Goal: Information Seeking & Learning: Learn about a topic

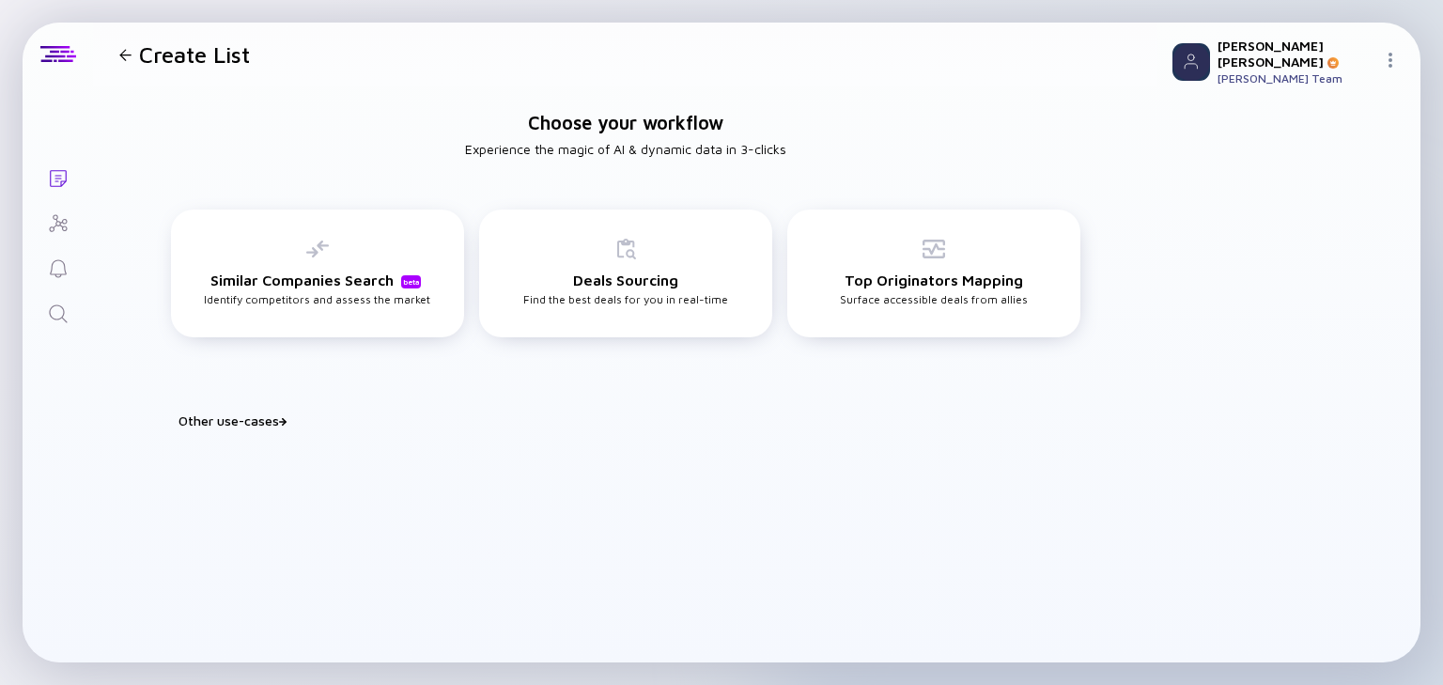
click at [60, 169] on icon "Lists" at bounding box center [58, 178] width 23 height 23
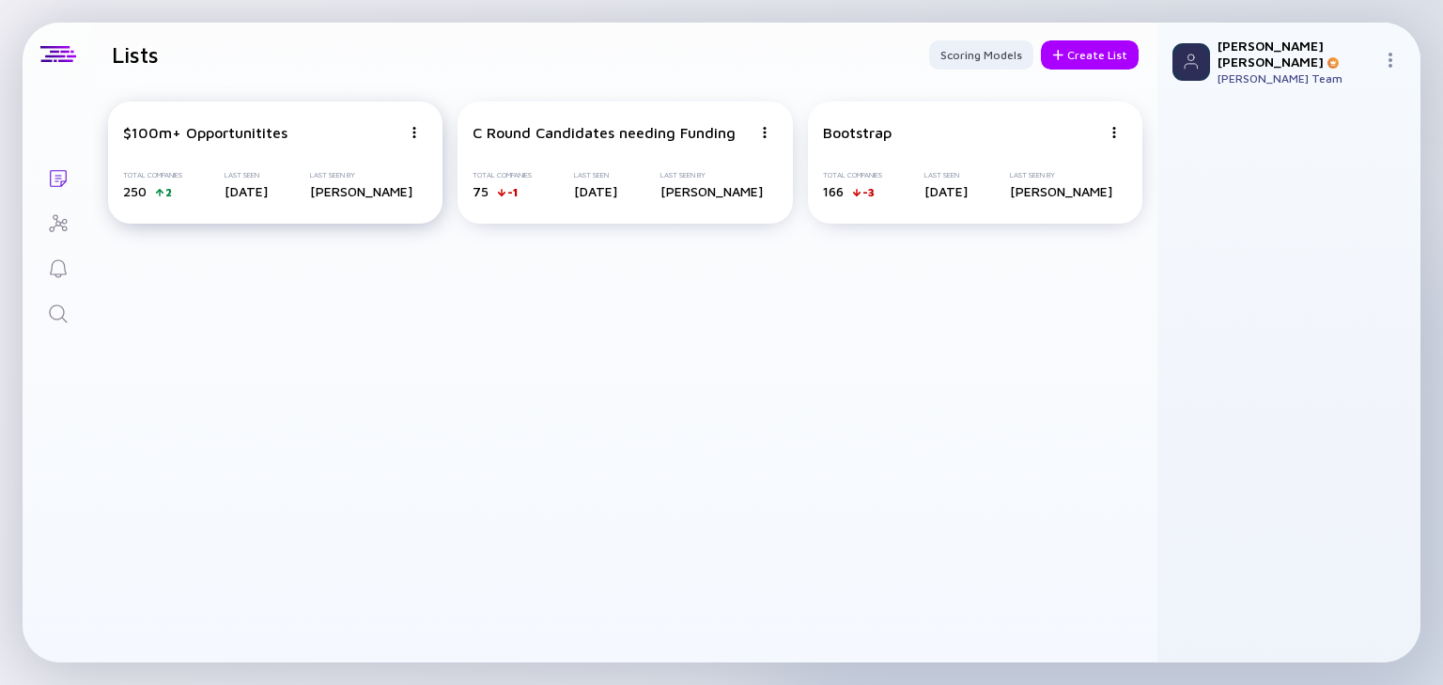
click at [256, 137] on div "$100m+ Opportunitites" at bounding box center [205, 132] width 164 height 17
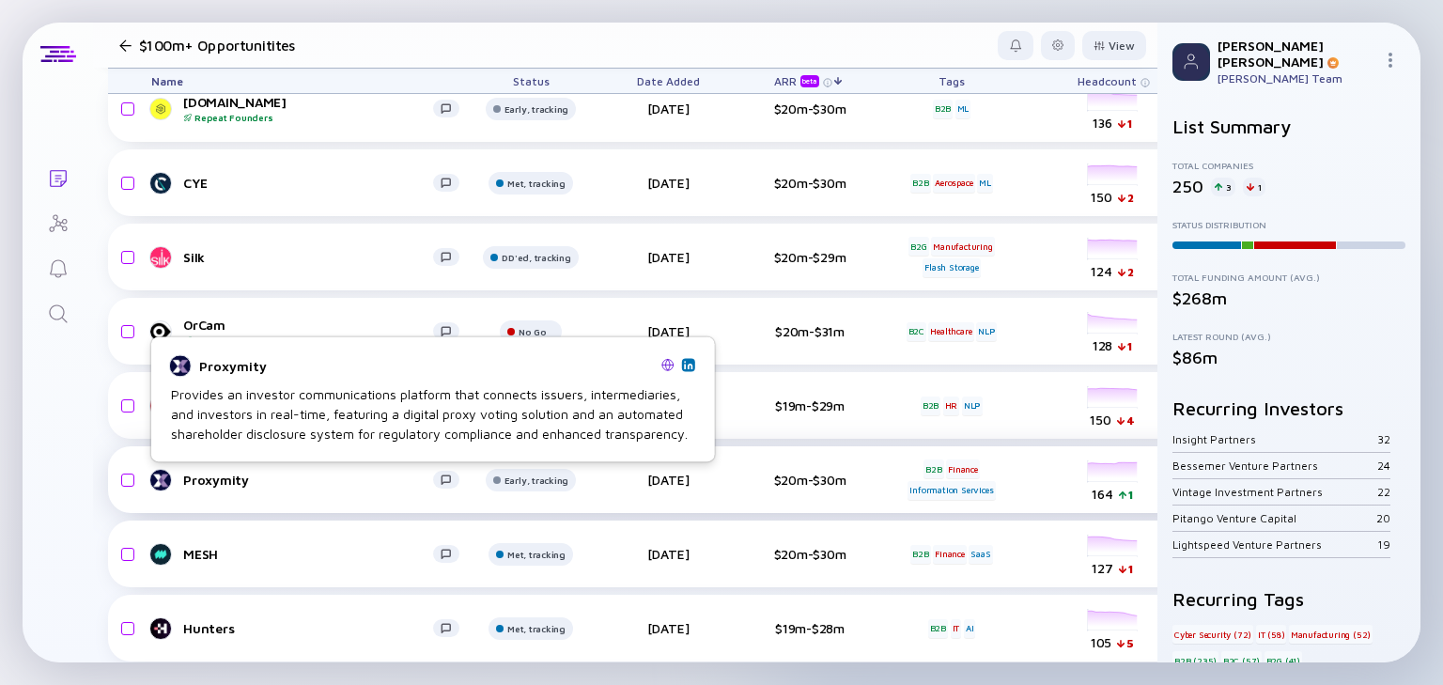
scroll to position [3121, 0]
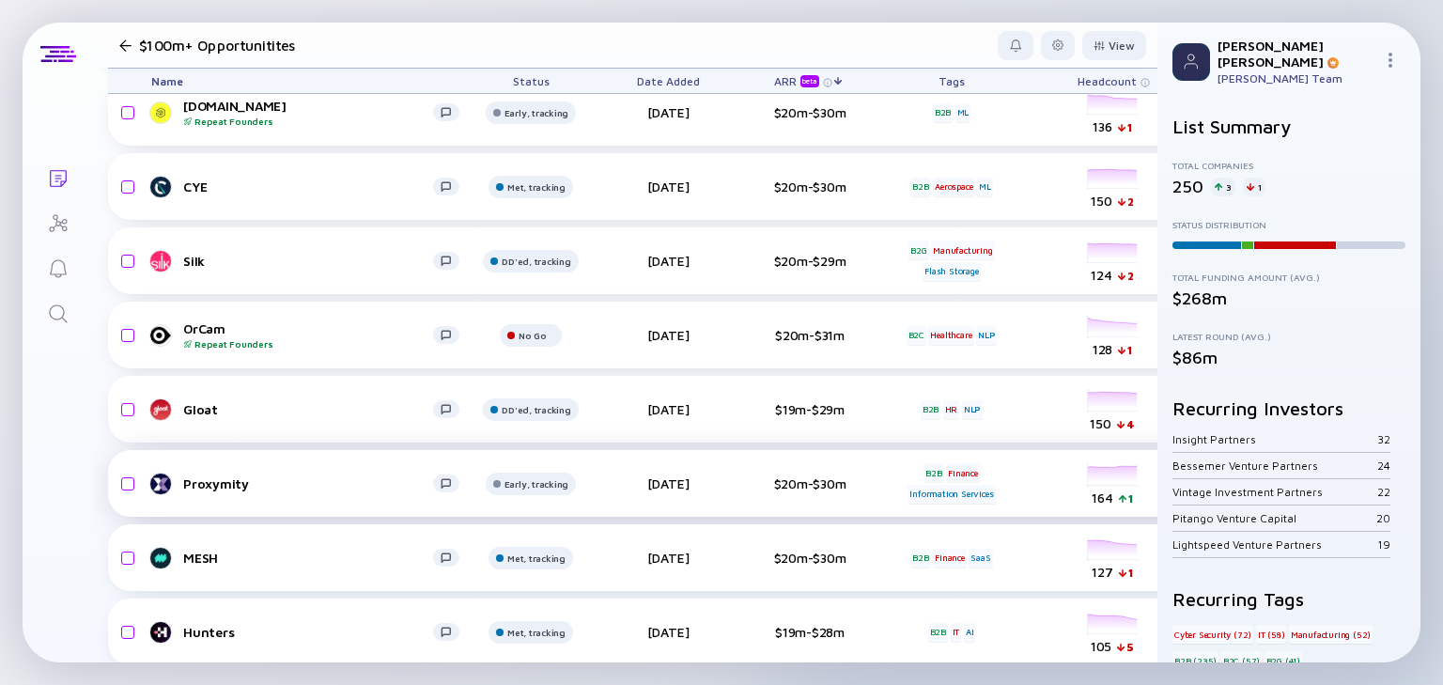
click at [220, 473] on link "Proxymity" at bounding box center [312, 483] width 323 height 23
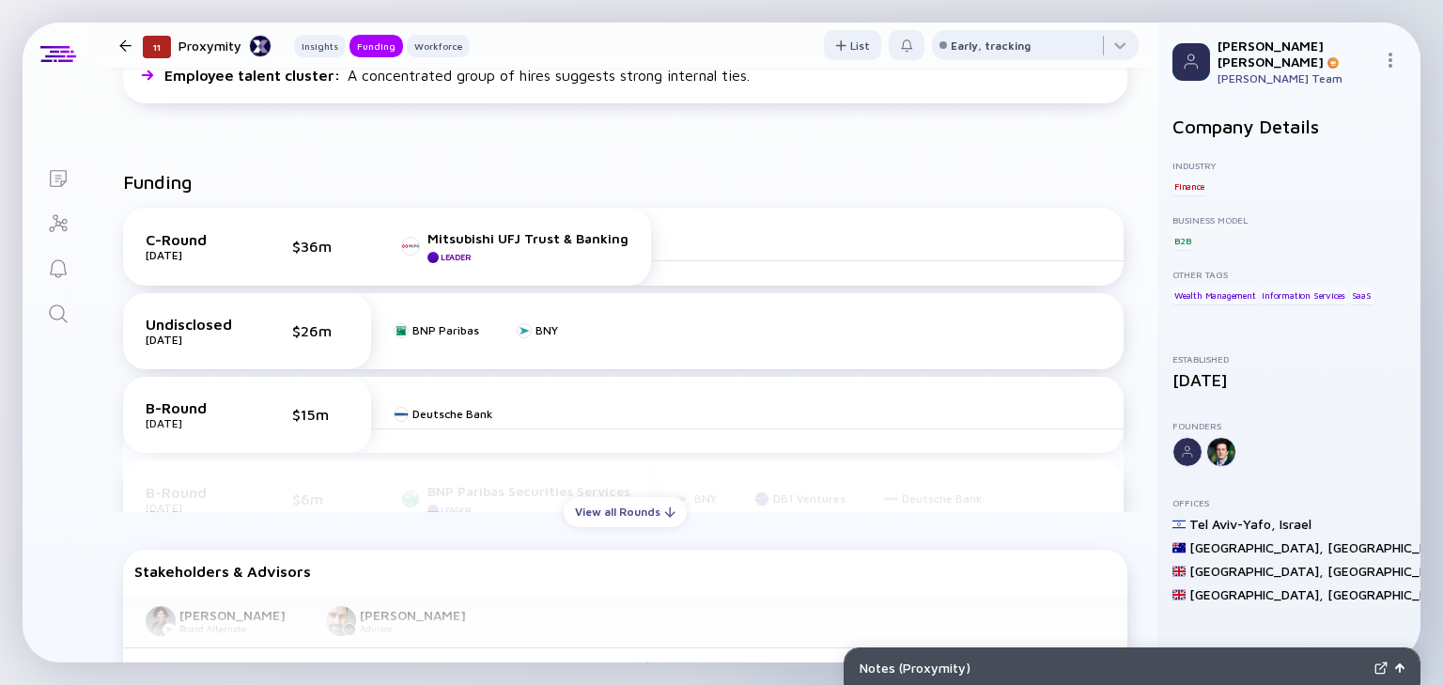
scroll to position [639, 0]
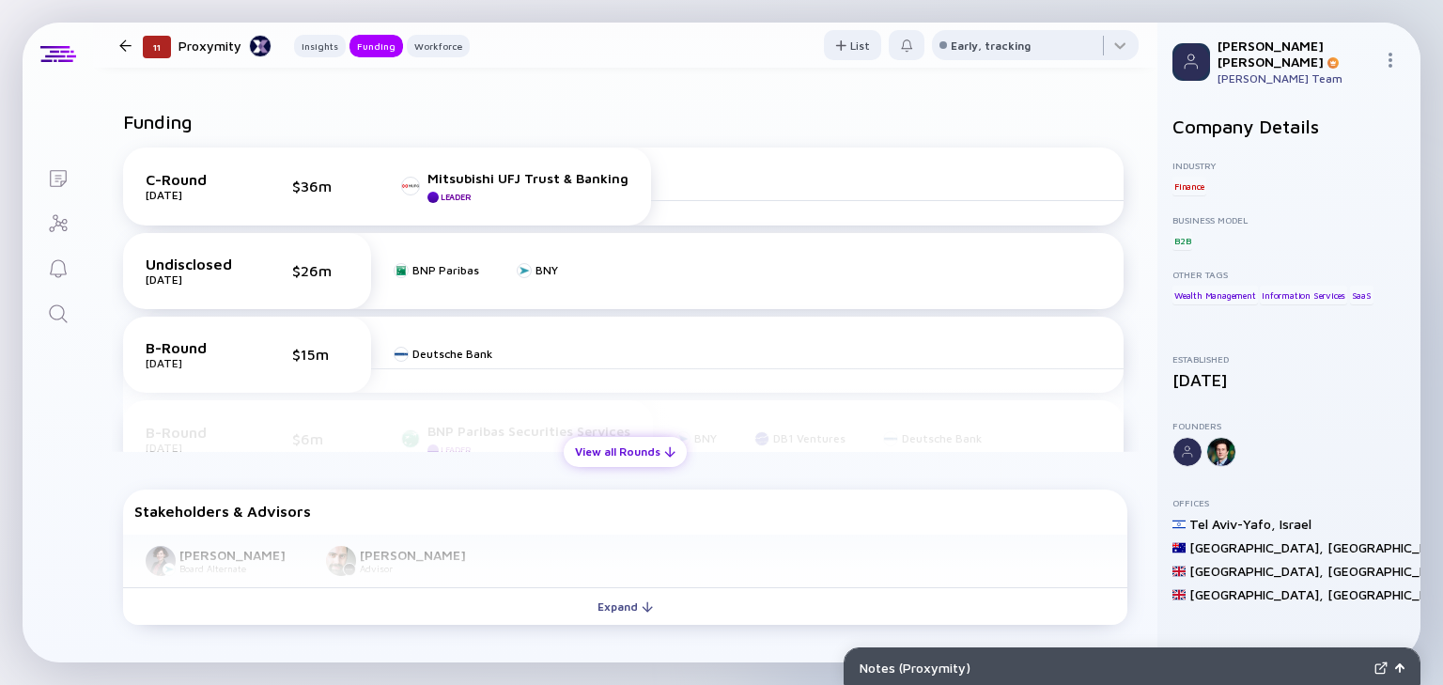
click at [639, 450] on div "View all Rounds" at bounding box center [625, 451] width 123 height 29
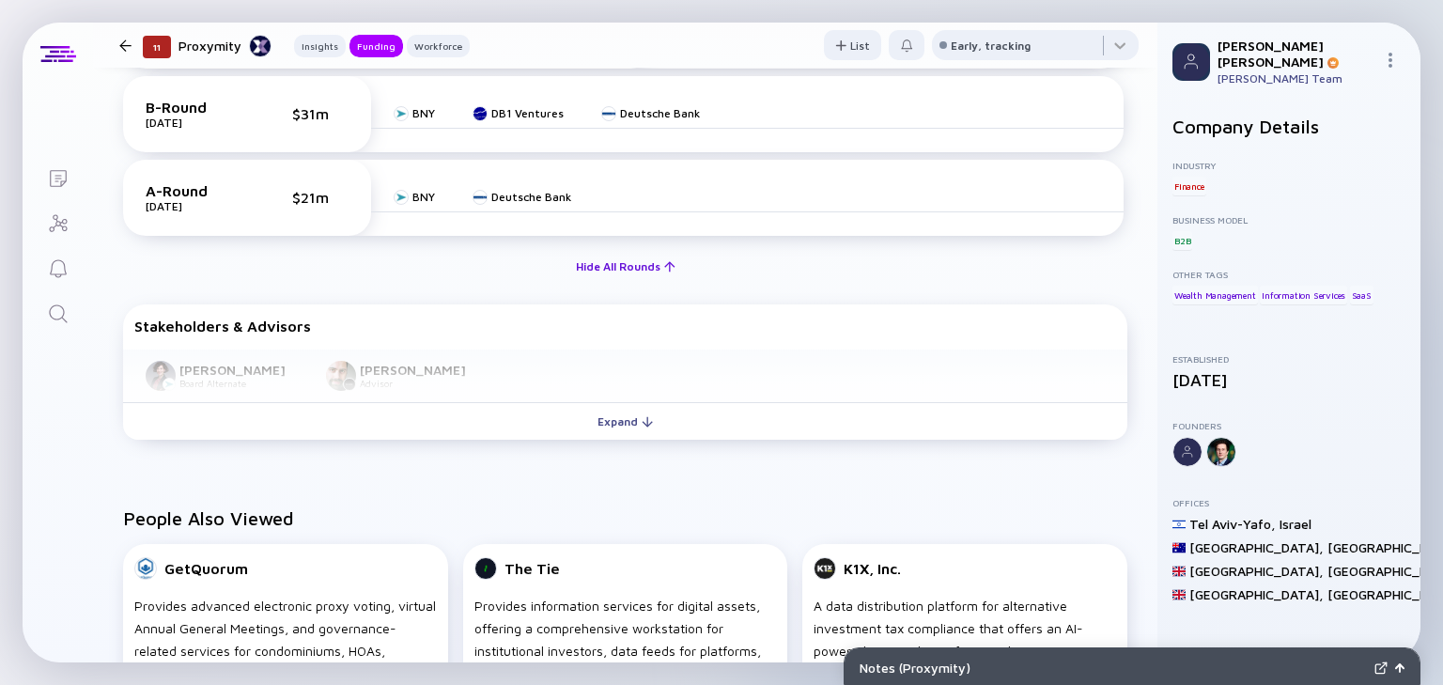
scroll to position [1052, 0]
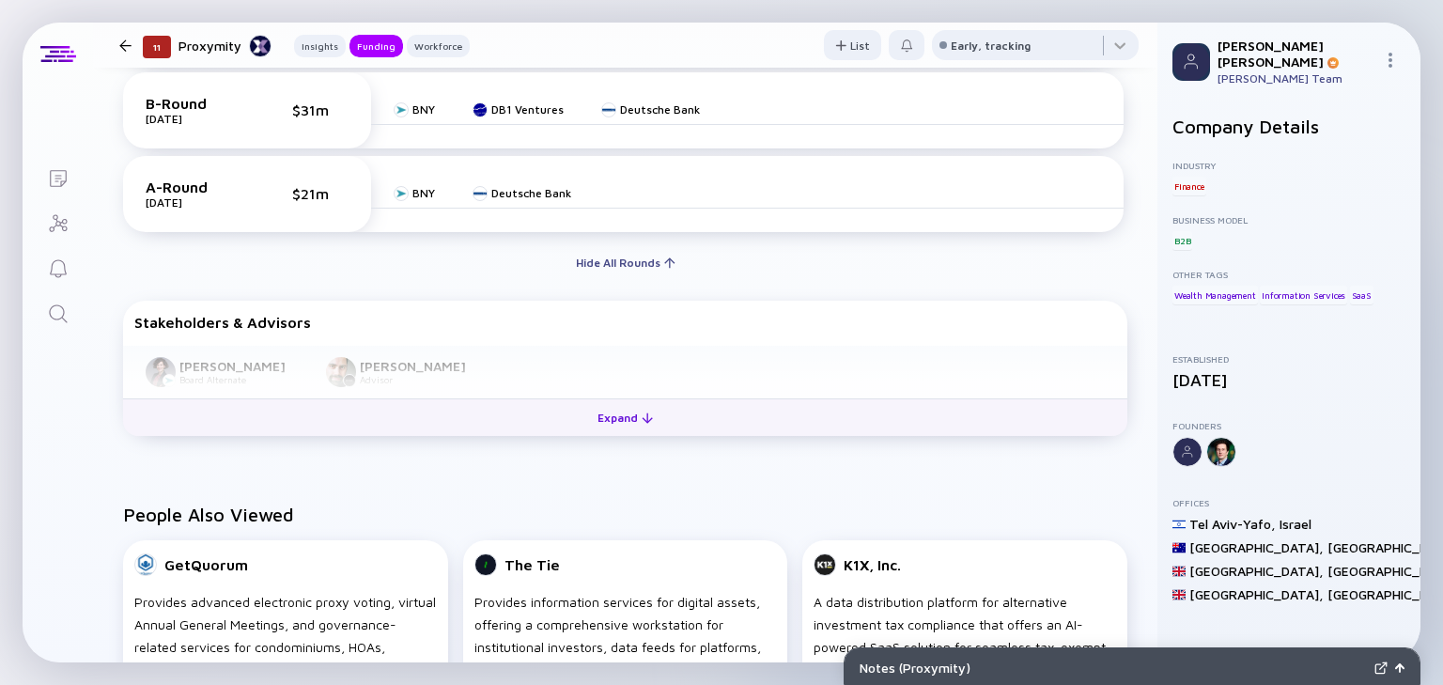
click at [594, 418] on div "Expand" at bounding box center [625, 417] width 78 height 29
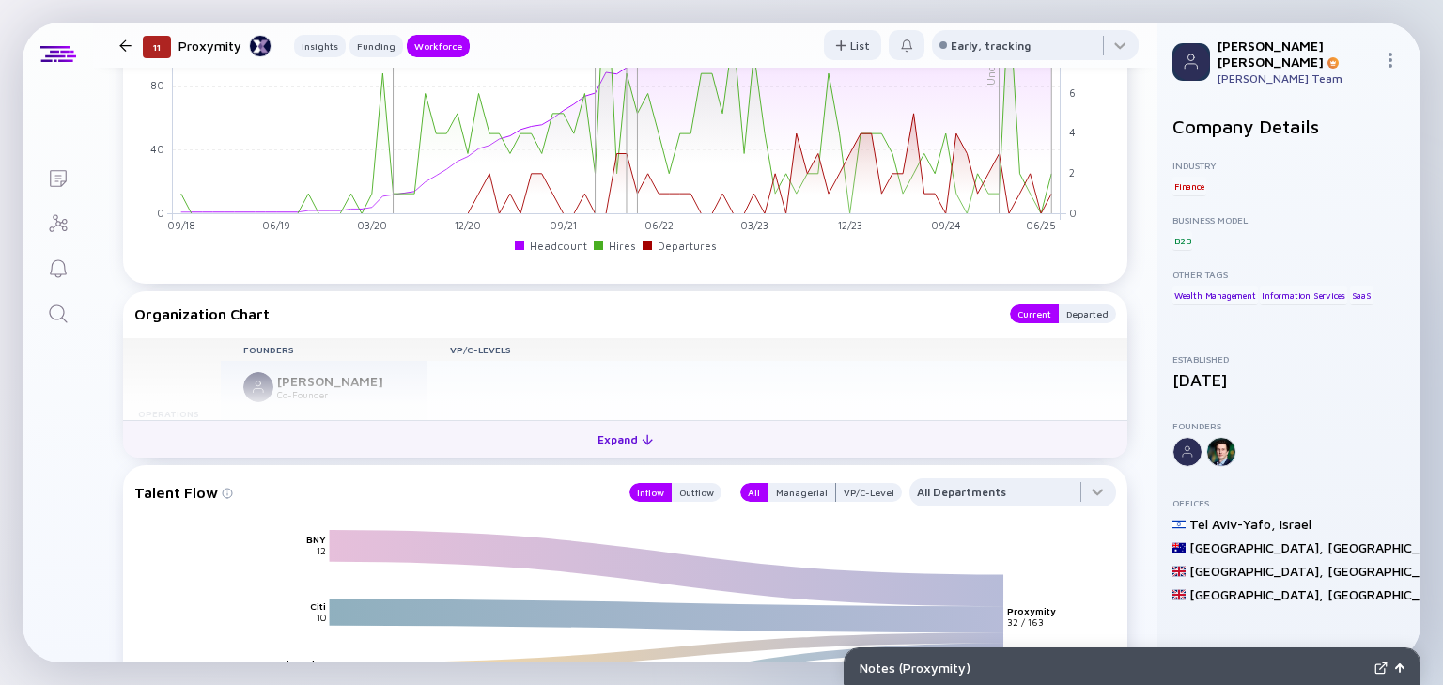
scroll to position [2123, 0]
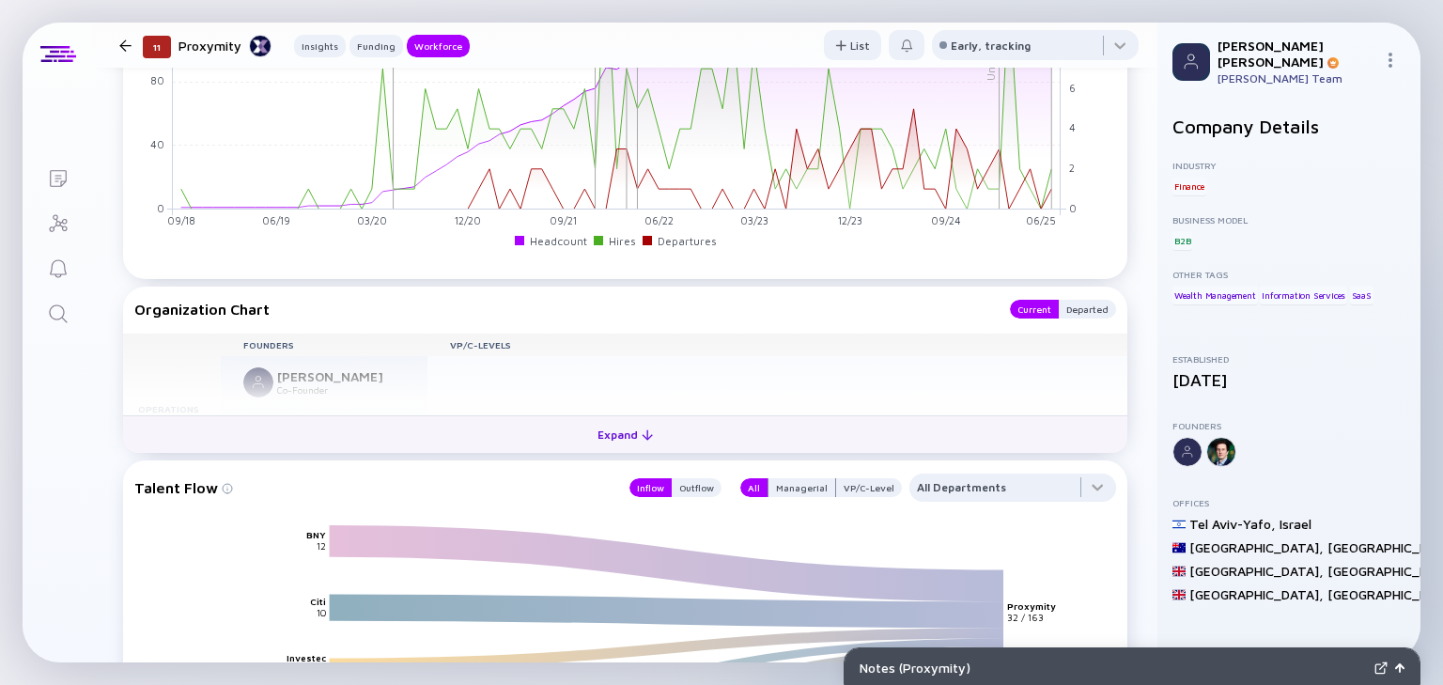
click at [595, 440] on div "Expand" at bounding box center [625, 434] width 78 height 29
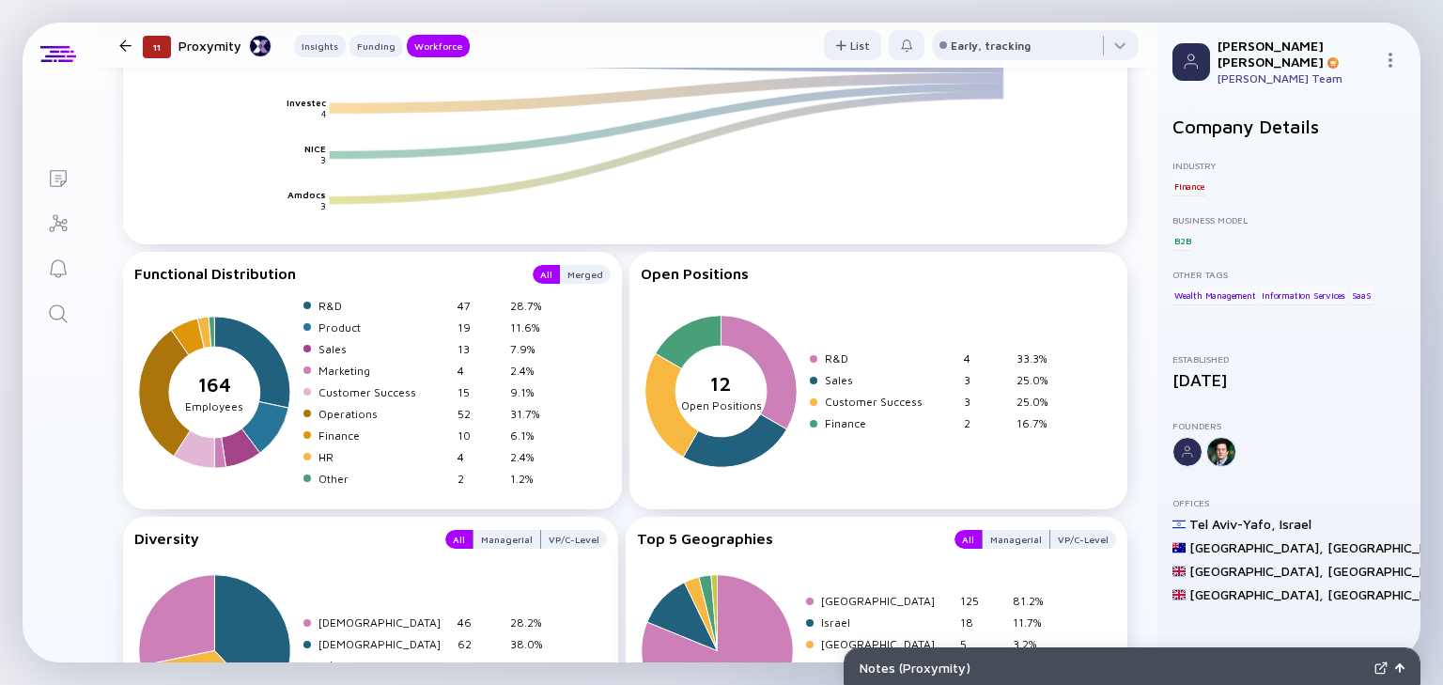
scroll to position [3112, 0]
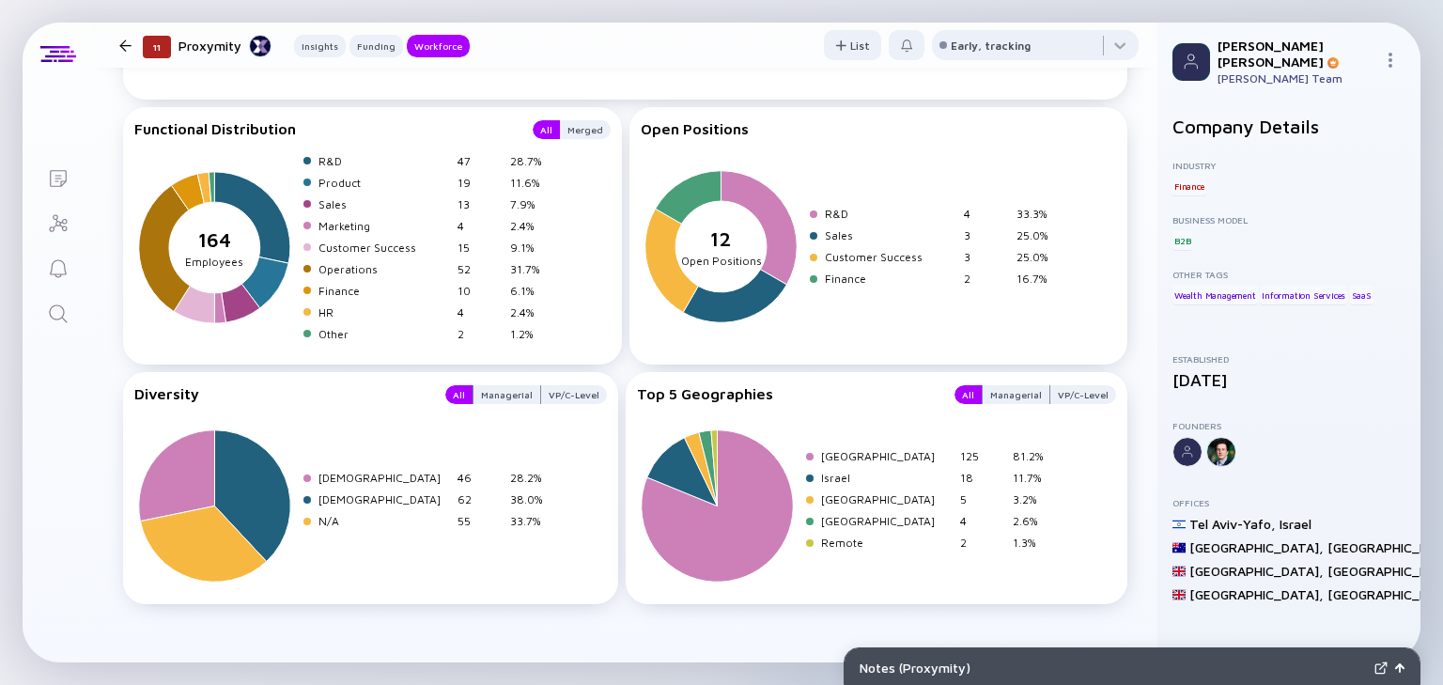
click at [124, 39] on div at bounding box center [125, 45] width 12 height 12
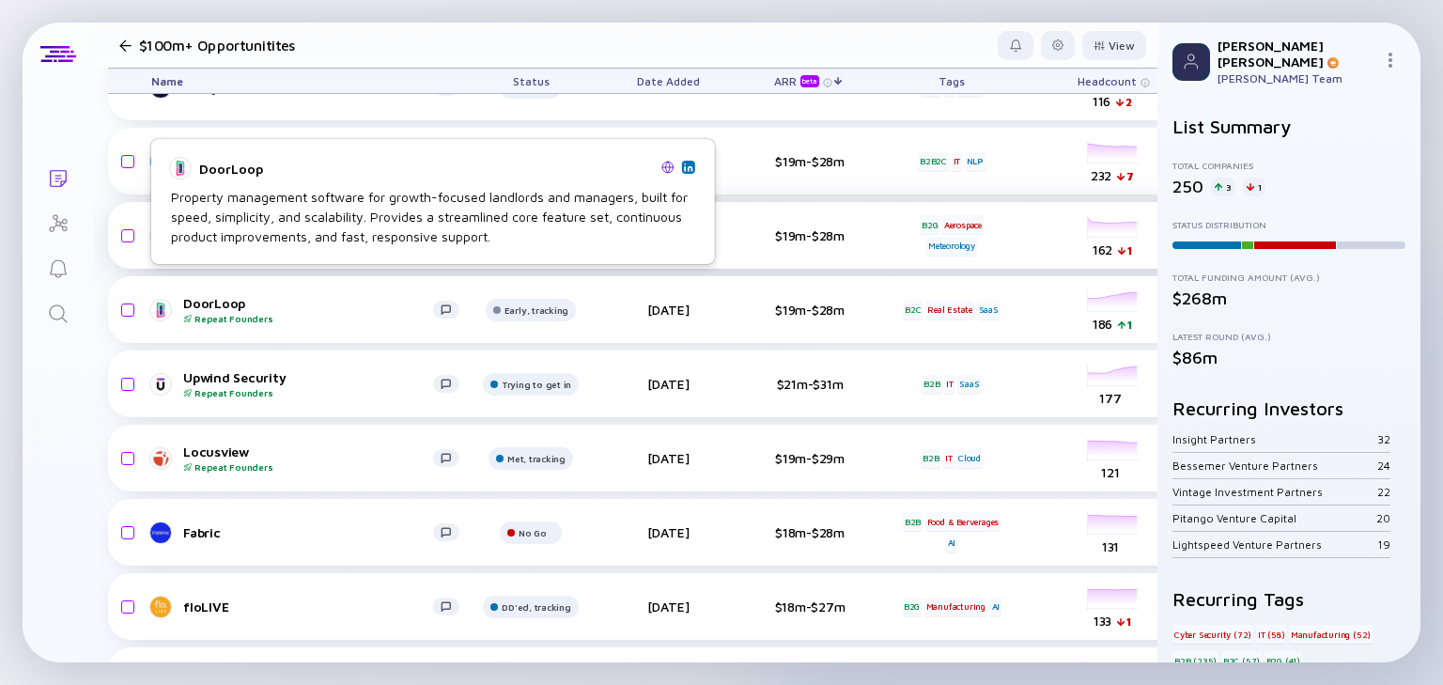
scroll to position [3872, 0]
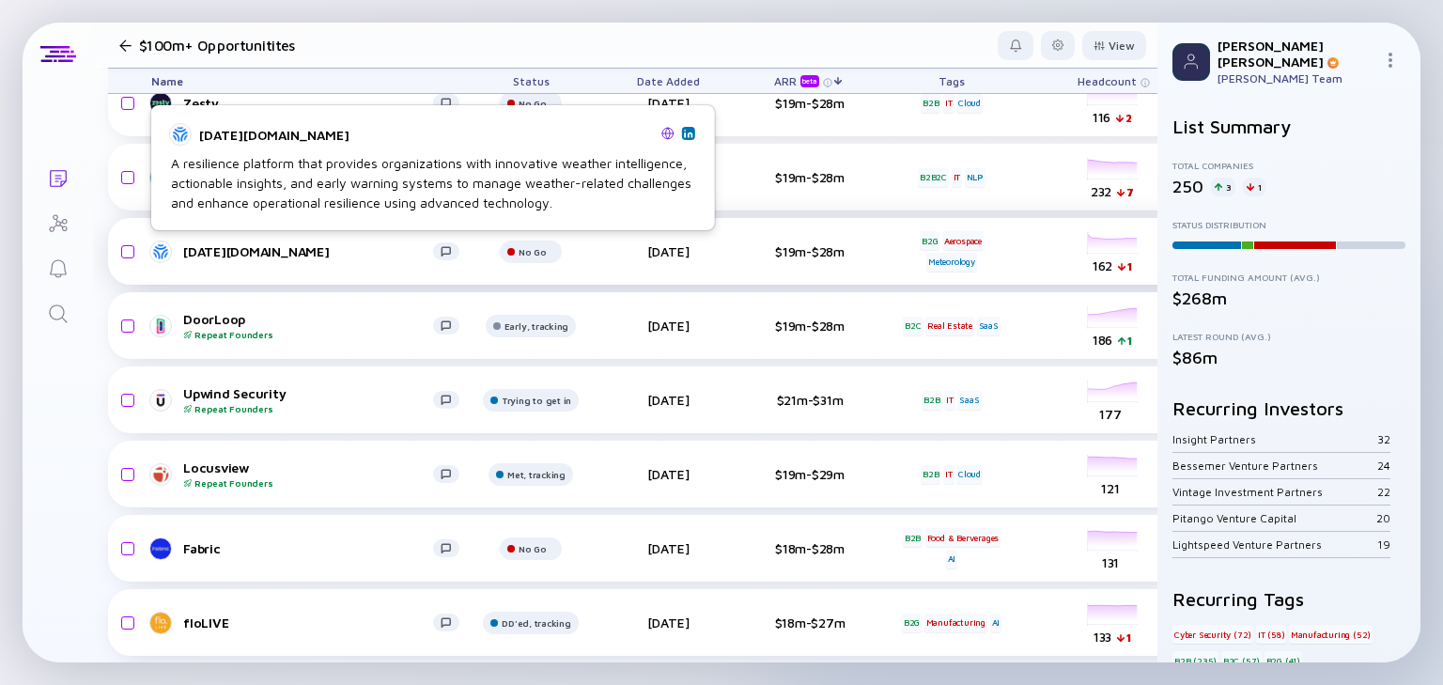
click at [280, 250] on div "[DATE][DOMAIN_NAME]" at bounding box center [308, 251] width 250 height 16
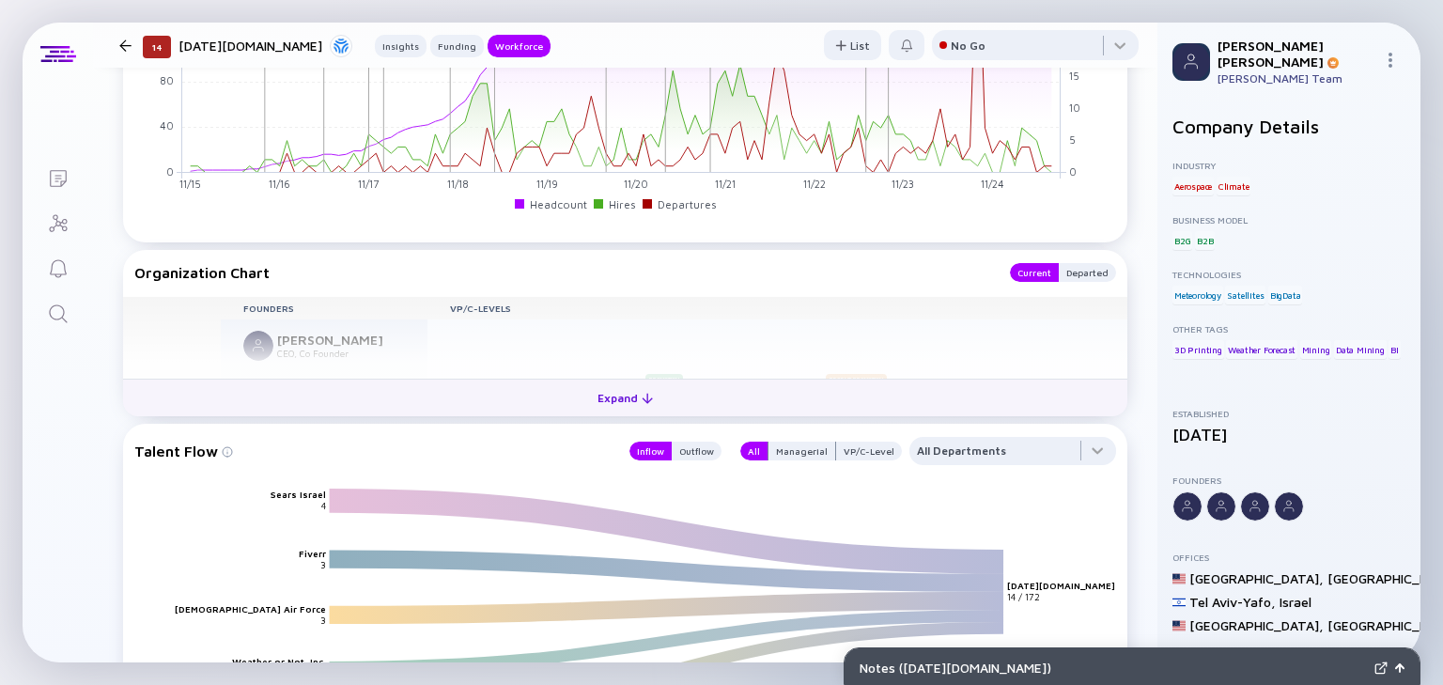
scroll to position [2104, 0]
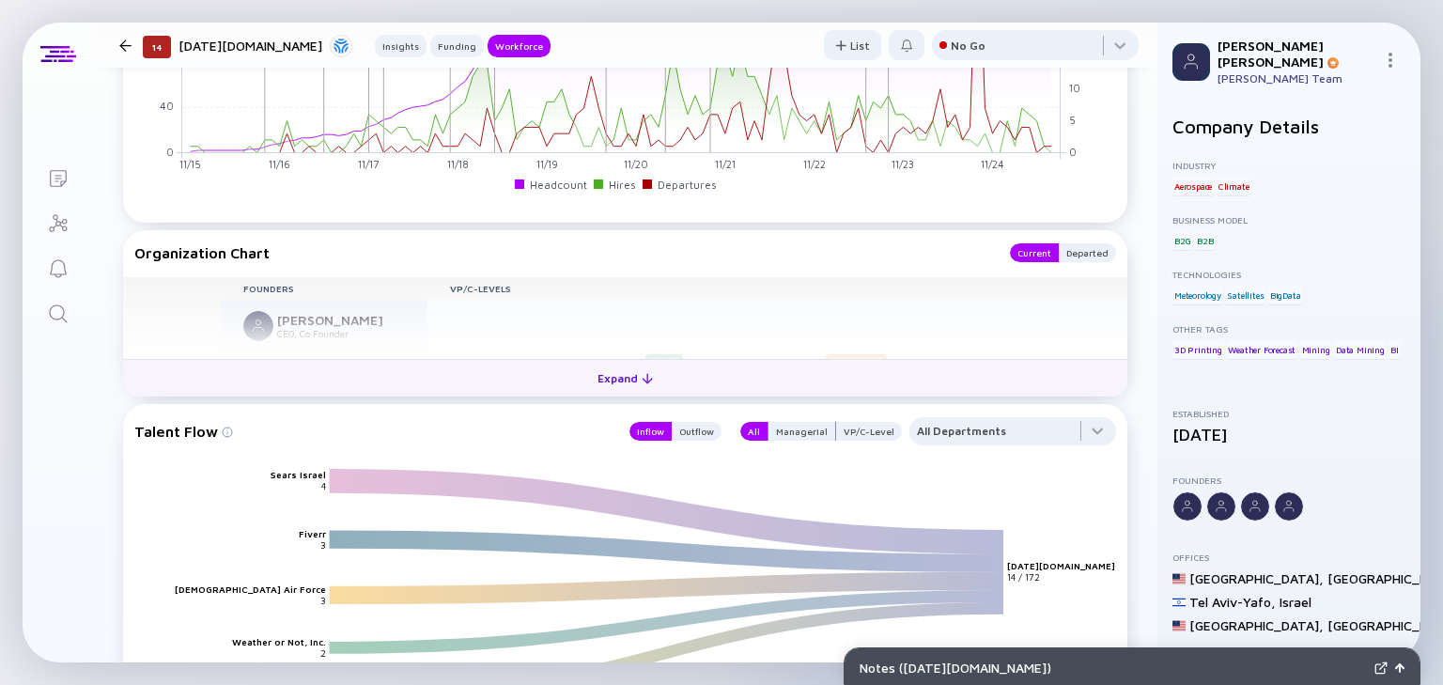
click at [631, 372] on div "Expand" at bounding box center [625, 377] width 78 height 29
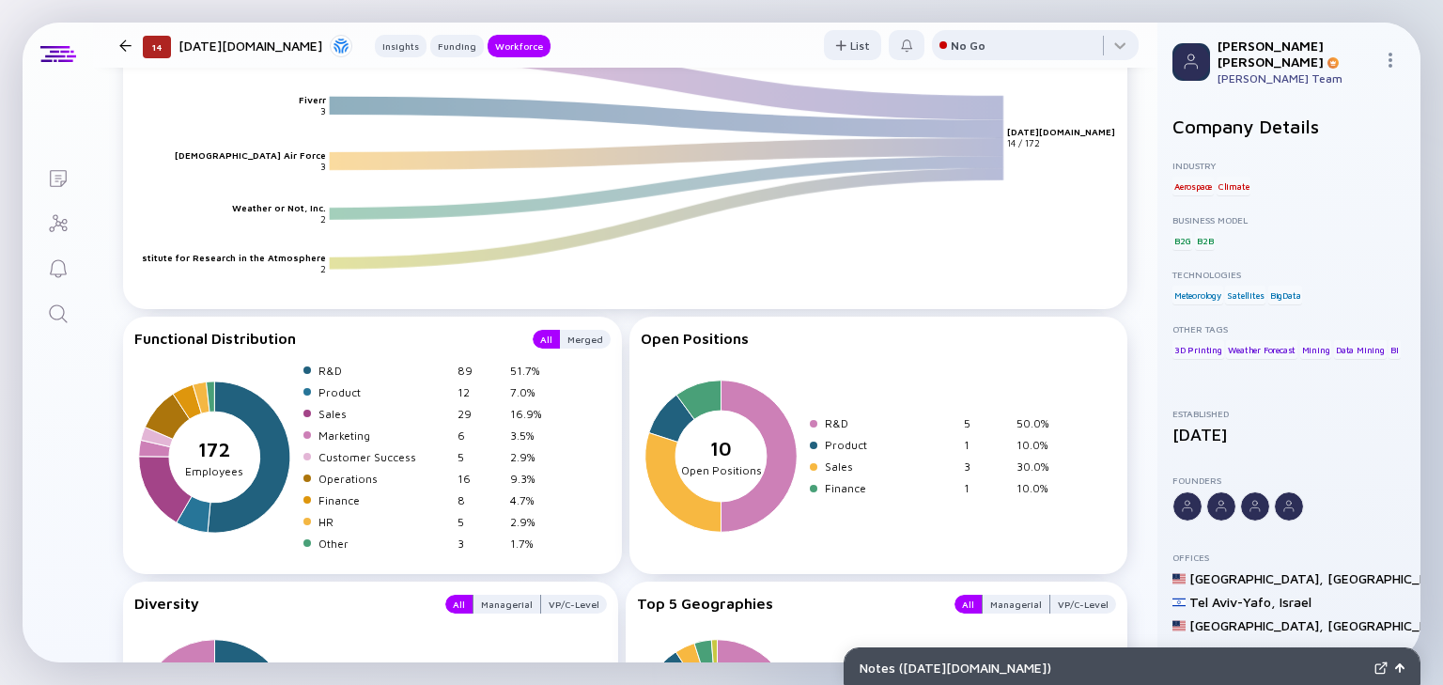
scroll to position [3174, 0]
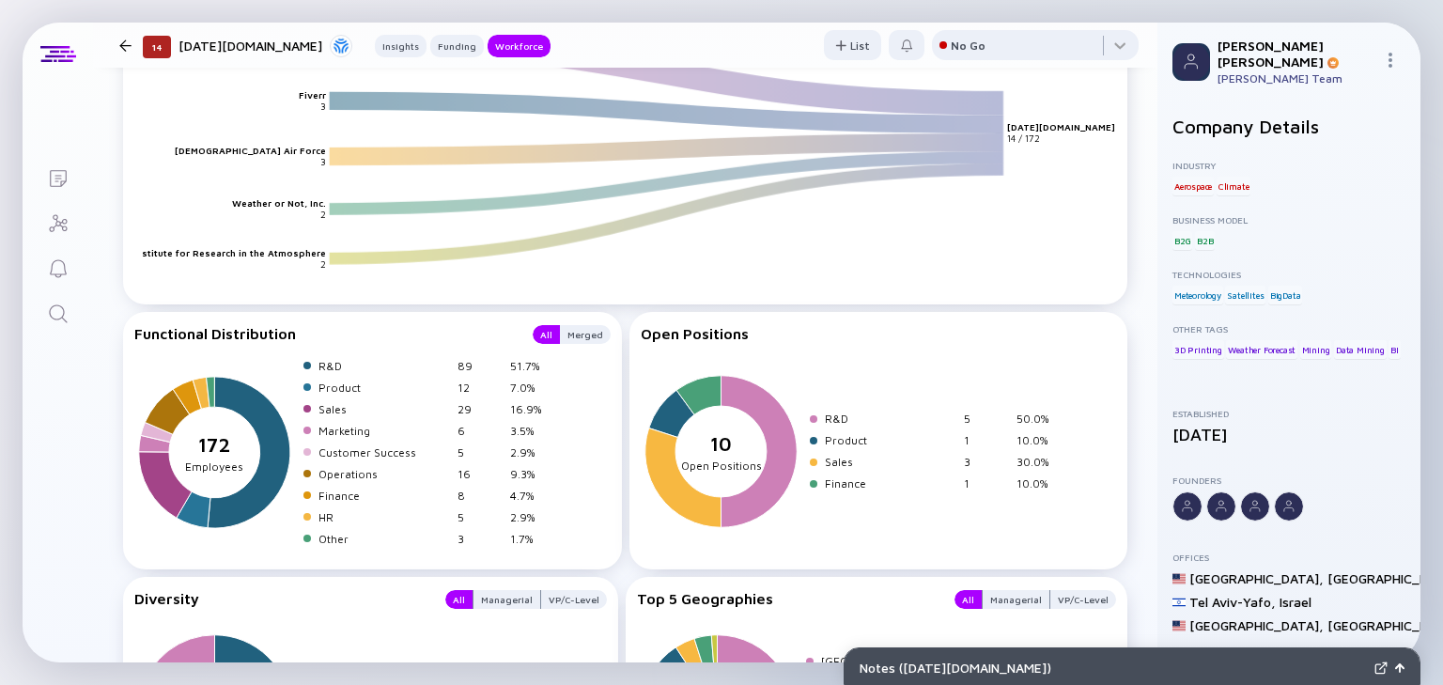
click at [289, 203] on text "Weather or Not, Inc." at bounding box center [279, 202] width 94 height 11
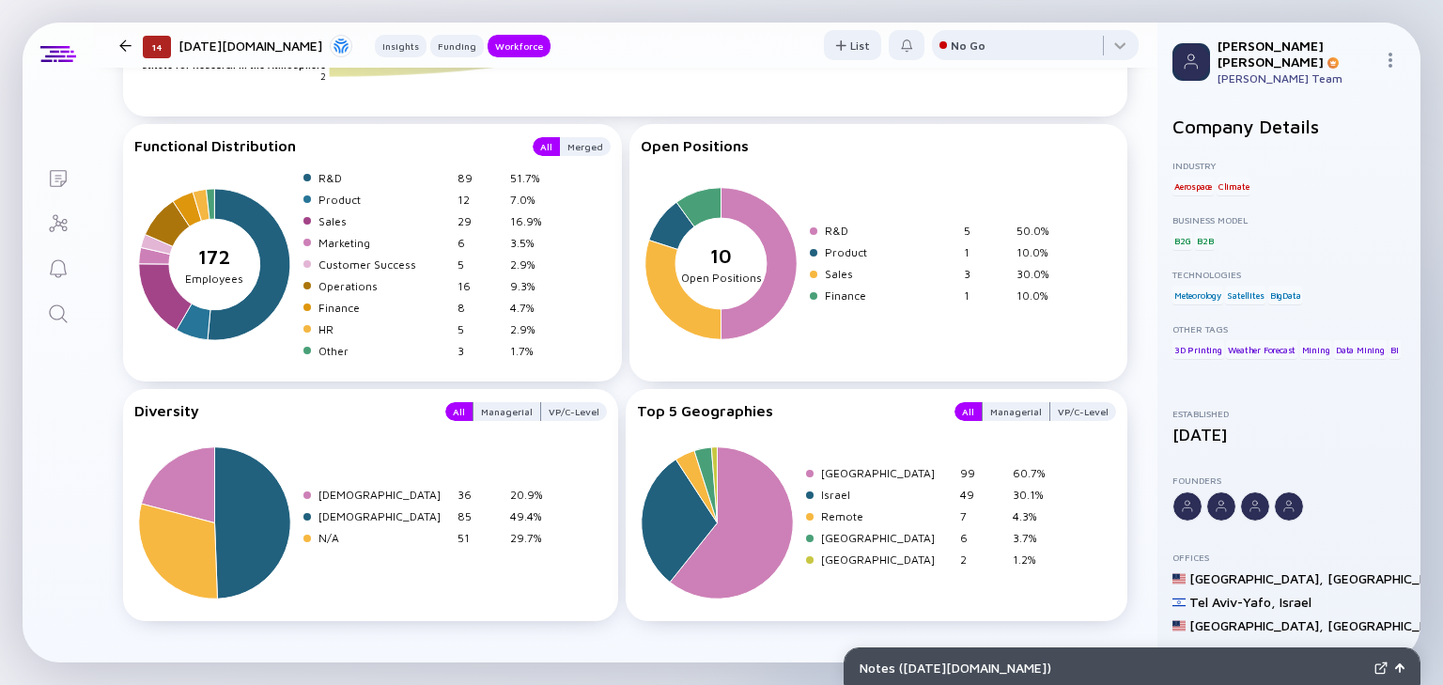
scroll to position [3383, 0]
